Goal: Task Accomplishment & Management: Use online tool/utility

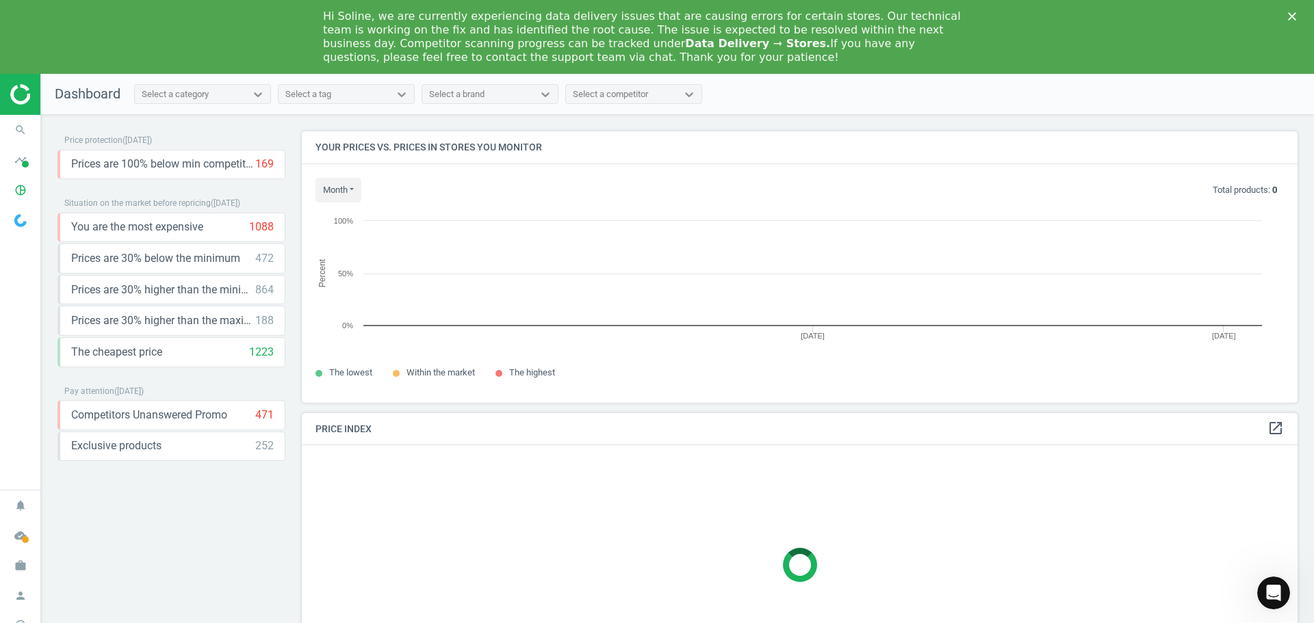
scroll to position [292, 1007]
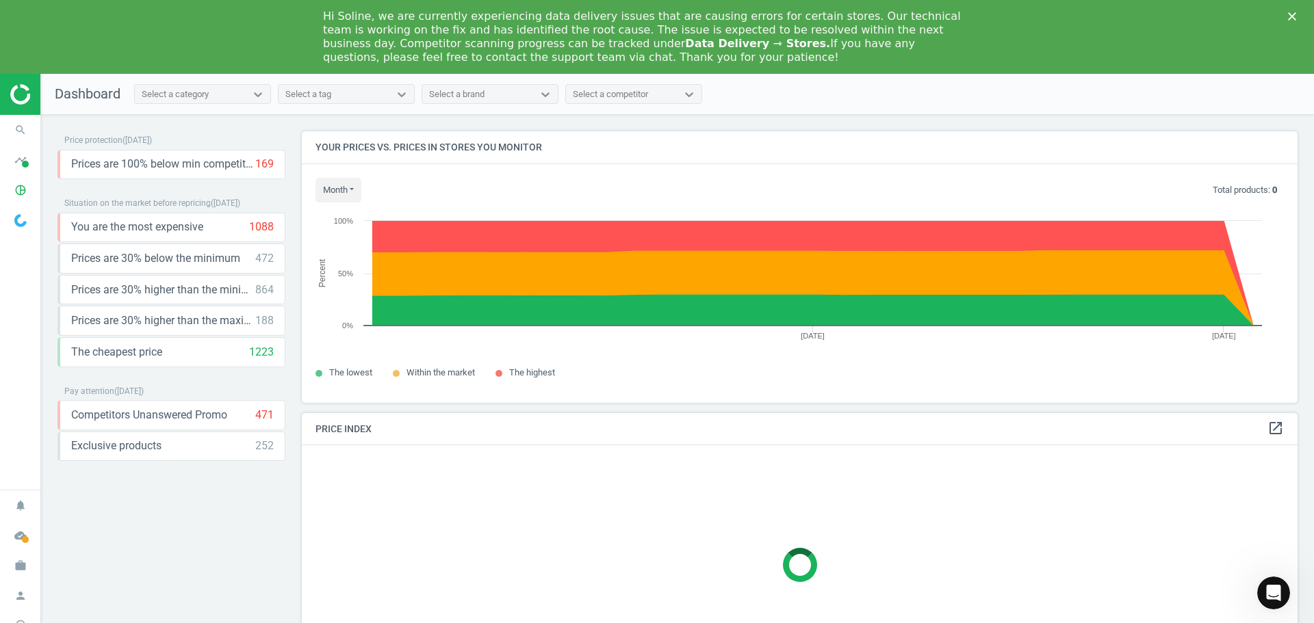
click at [1293, 16] on polygon "Close" at bounding box center [1292, 16] width 8 height 8
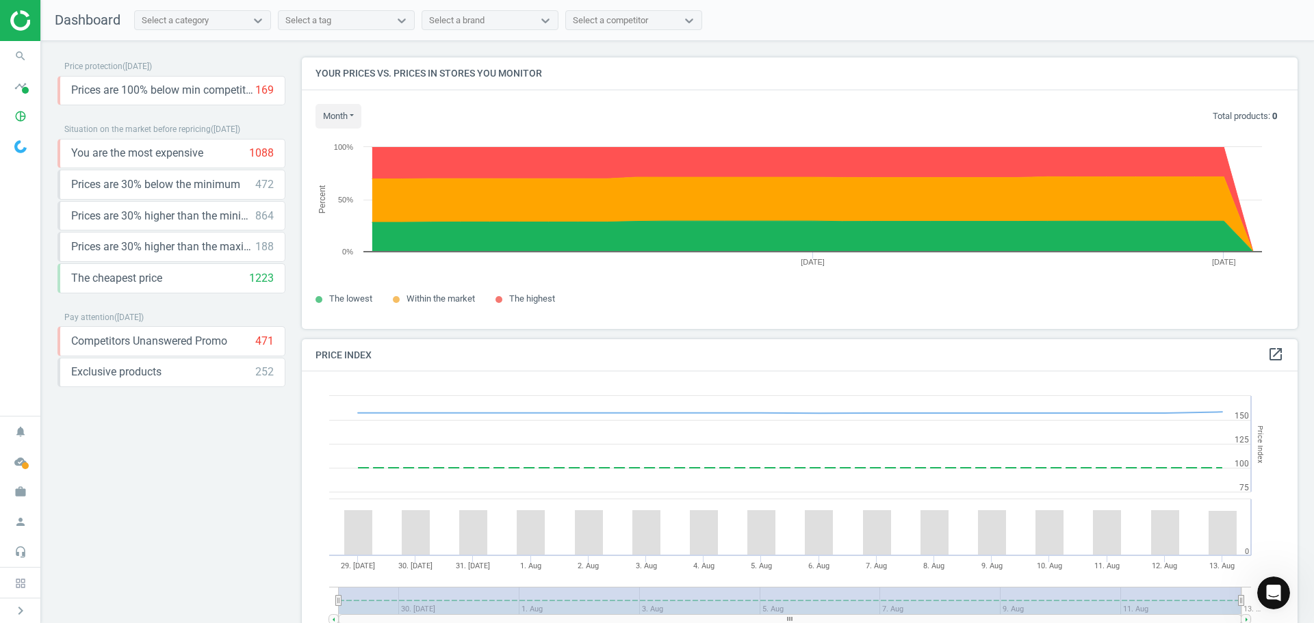
scroll to position [336, 1007]
click at [16, 90] on icon "timeline" at bounding box center [21, 86] width 26 height 26
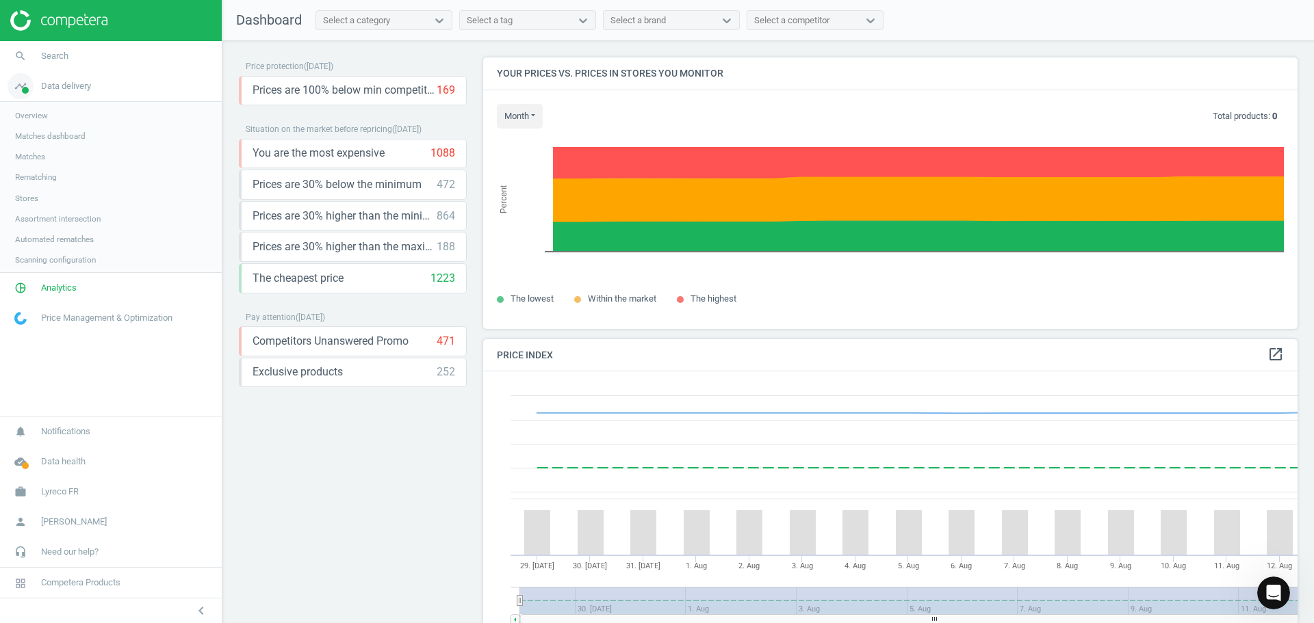
scroll to position [336, 825]
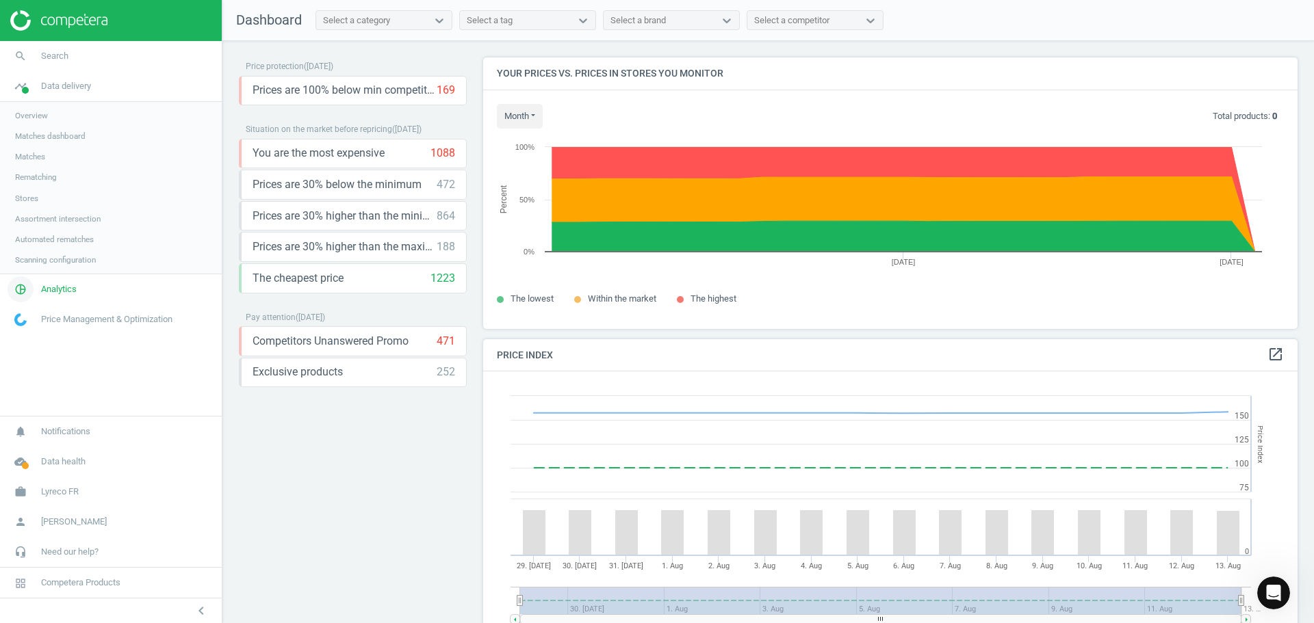
click at [68, 285] on span "Analytics" at bounding box center [59, 289] width 36 height 12
click at [34, 165] on span "Products" at bounding box center [31, 166] width 32 height 11
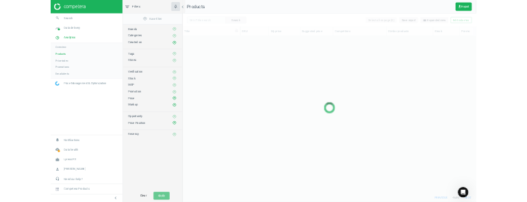
scroll to position [467, 896]
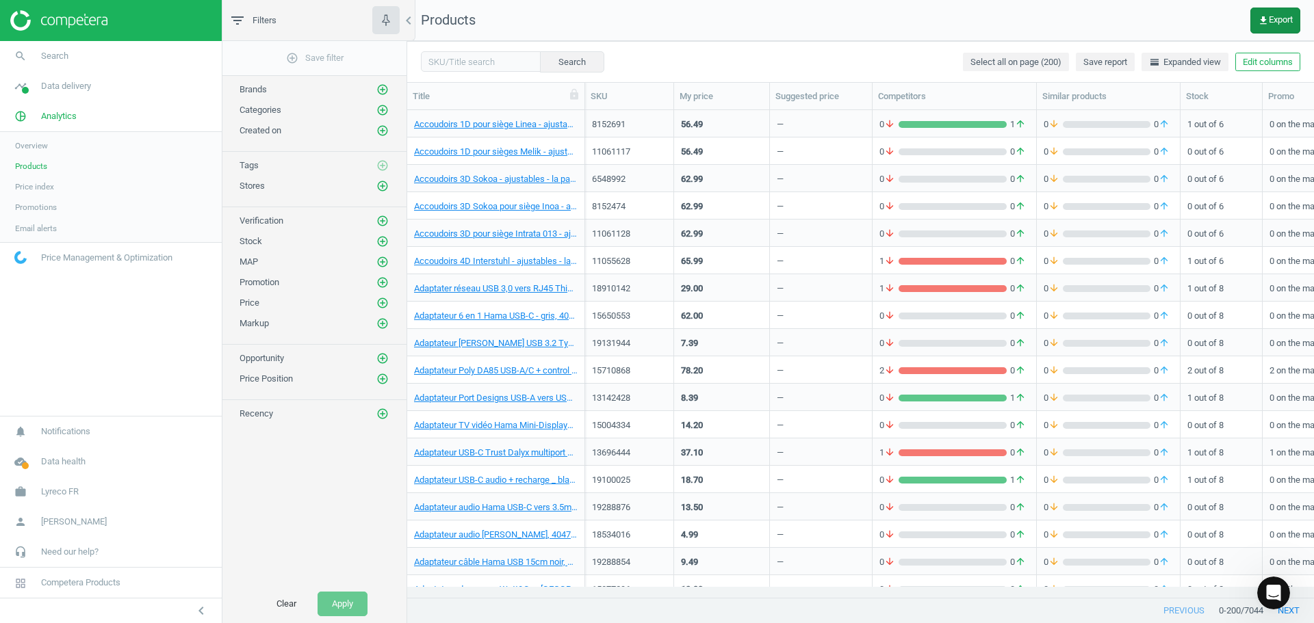
click at [1286, 20] on span "get_app Export" at bounding box center [1275, 20] width 35 height 11
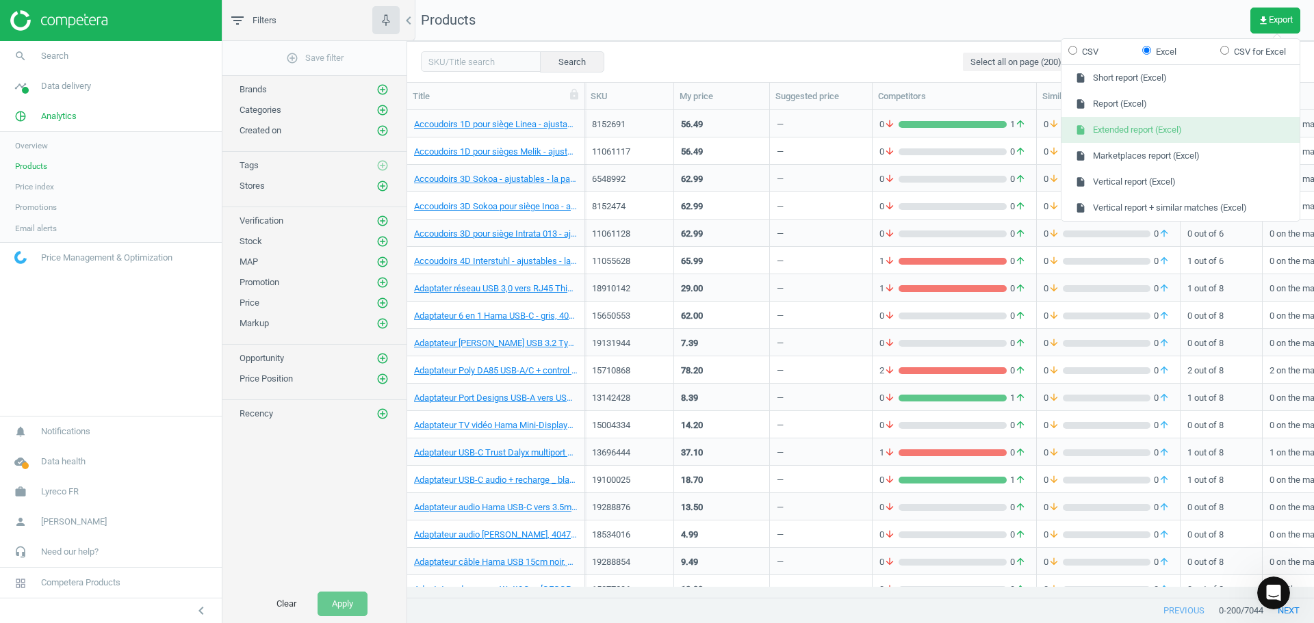
click at [1182, 134] on button "insert_drive_file Extended report (Excel)" at bounding box center [1180, 130] width 238 height 26
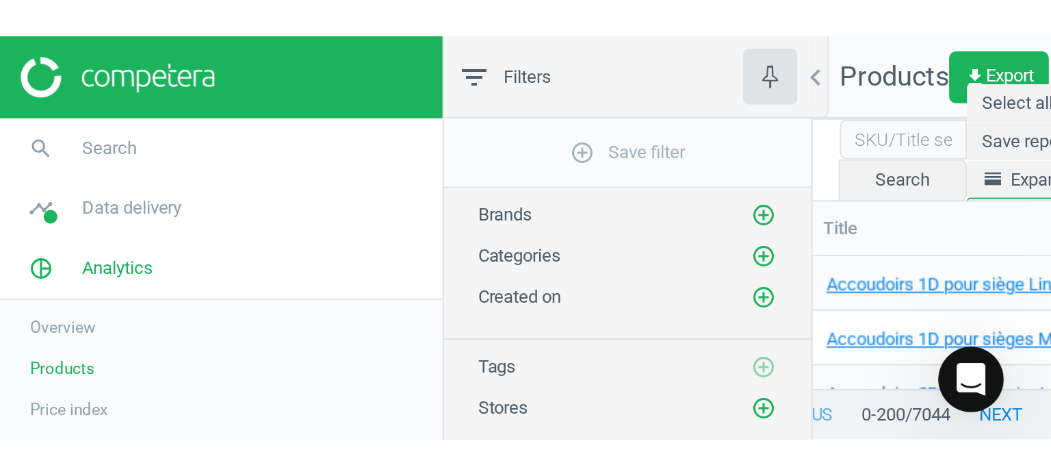
scroll to position [320, 634]
